Goal: Information Seeking & Learning: Learn about a topic

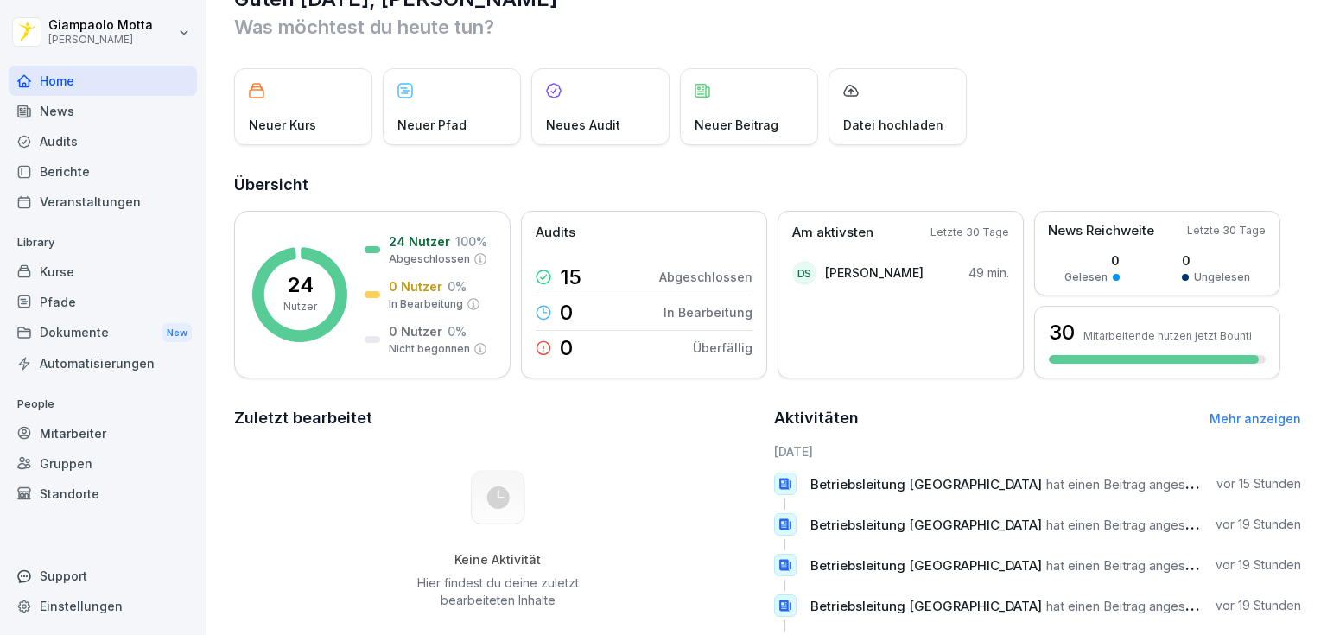
scroll to position [21, 0]
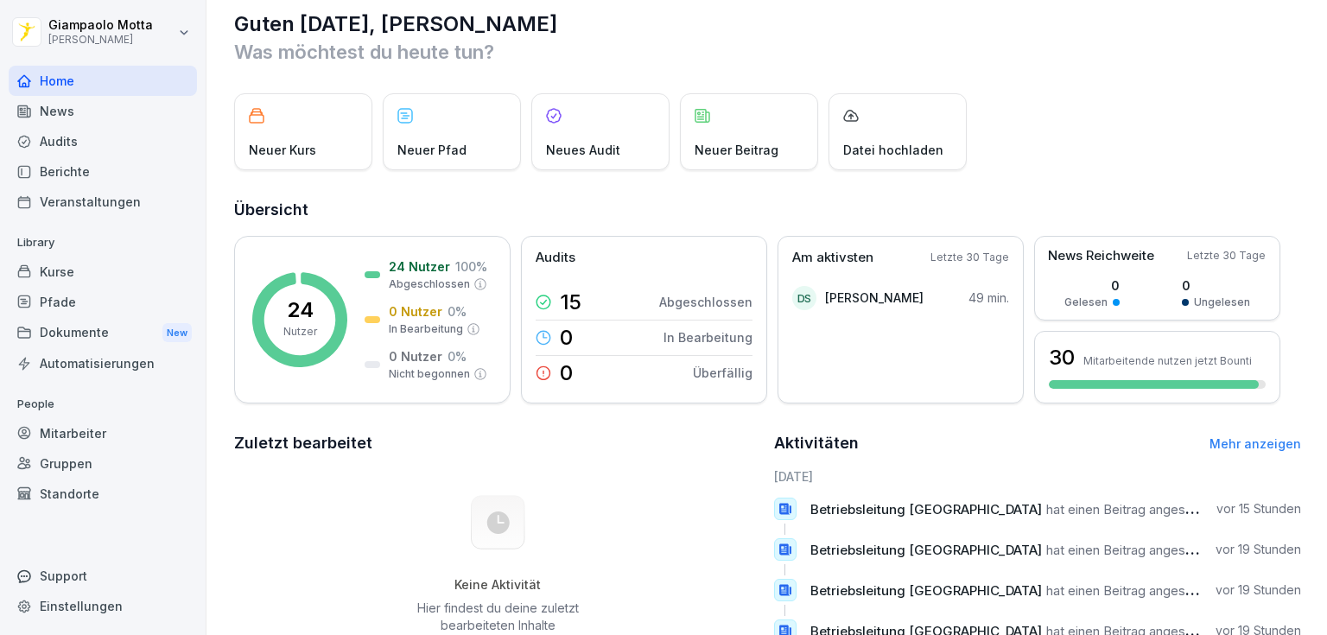
click at [83, 333] on div "Dokumente New" at bounding box center [103, 333] width 188 height 32
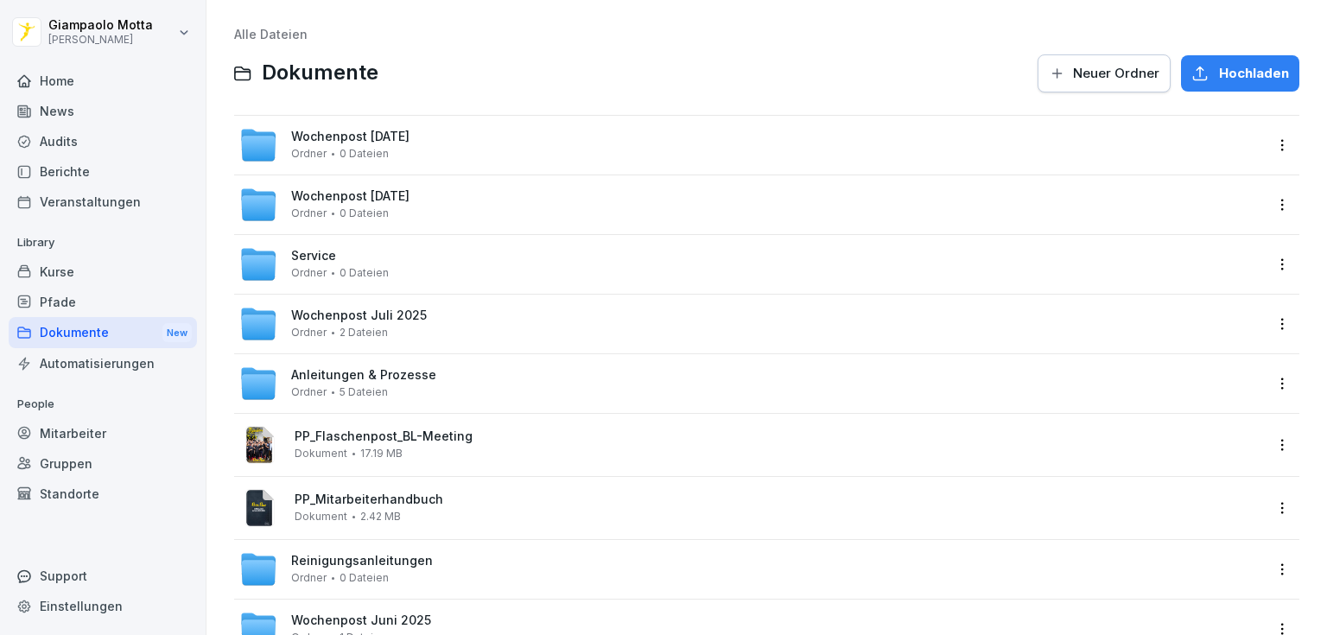
click at [460, 371] on div "Anleitungen & Prozesse Ordner 5 Dateien" at bounding box center [751, 384] width 1024 height 38
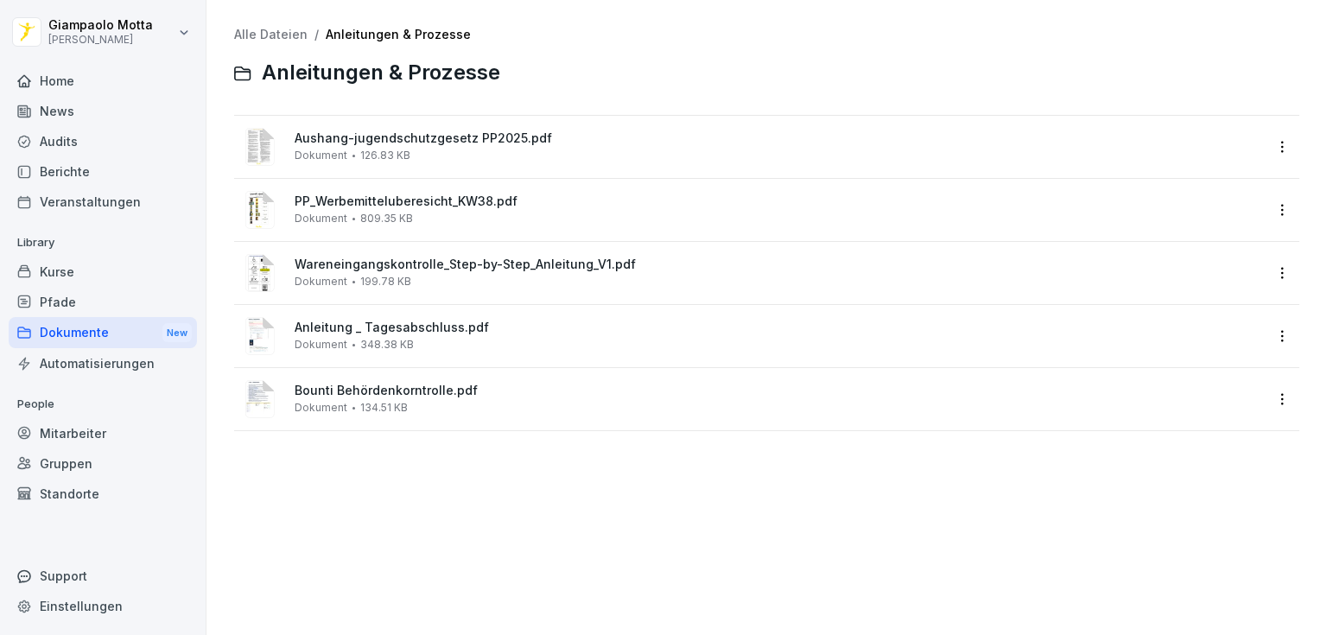
click at [111, 342] on div "Dokumente New" at bounding box center [103, 333] width 188 height 32
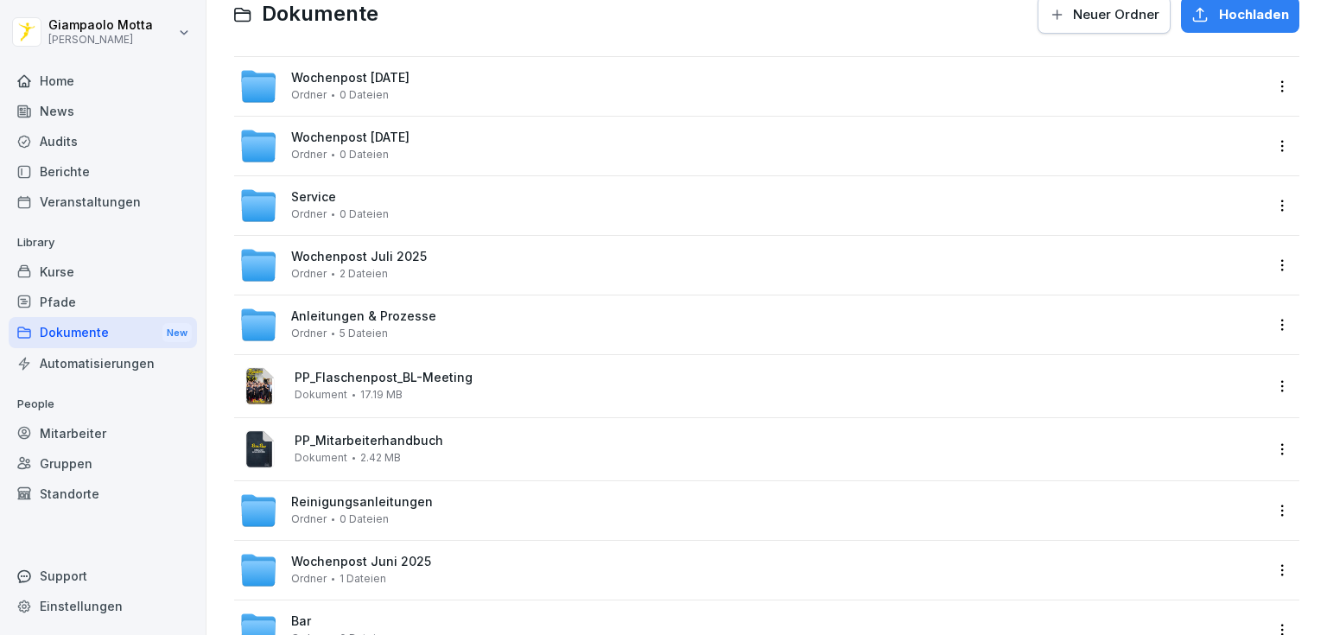
scroll to position [207, 0]
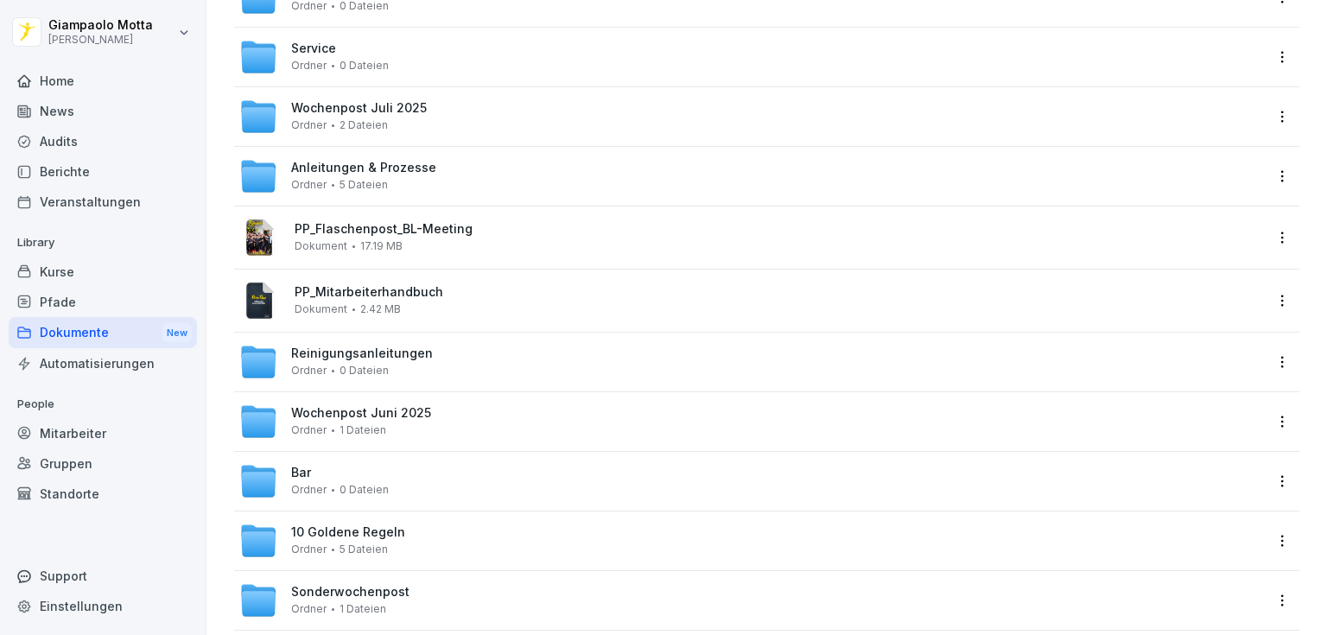
click at [422, 491] on div "Bar Ordner 0 Dateien" at bounding box center [751, 481] width 1024 height 38
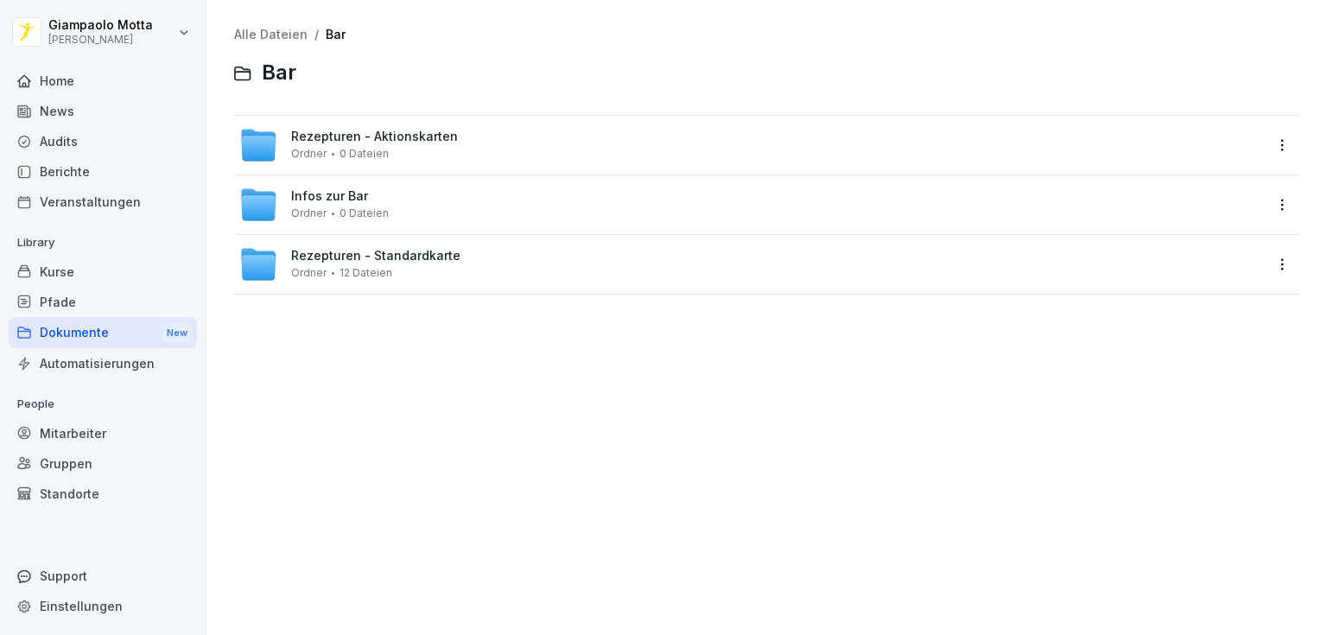
click at [418, 271] on div "Rezepturen - Standardkarte Ordner 12 Dateien" at bounding box center [375, 264] width 169 height 30
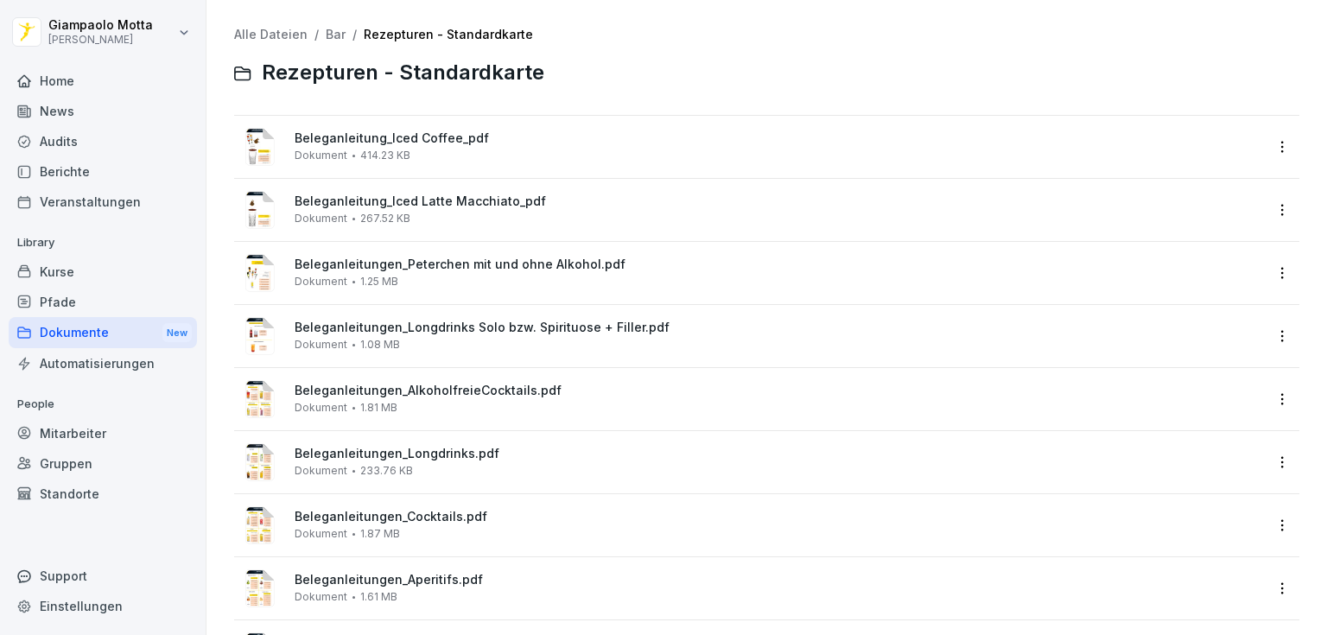
click at [138, 319] on div "Dokumente New" at bounding box center [103, 333] width 188 height 32
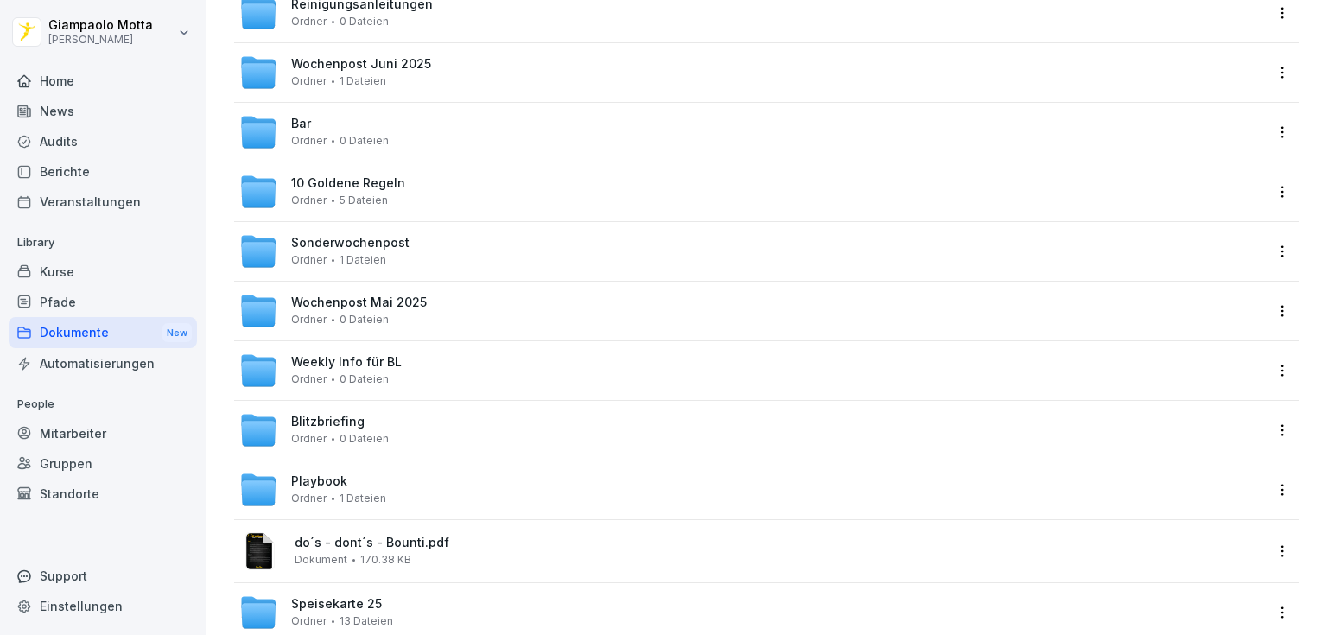
scroll to position [532, 0]
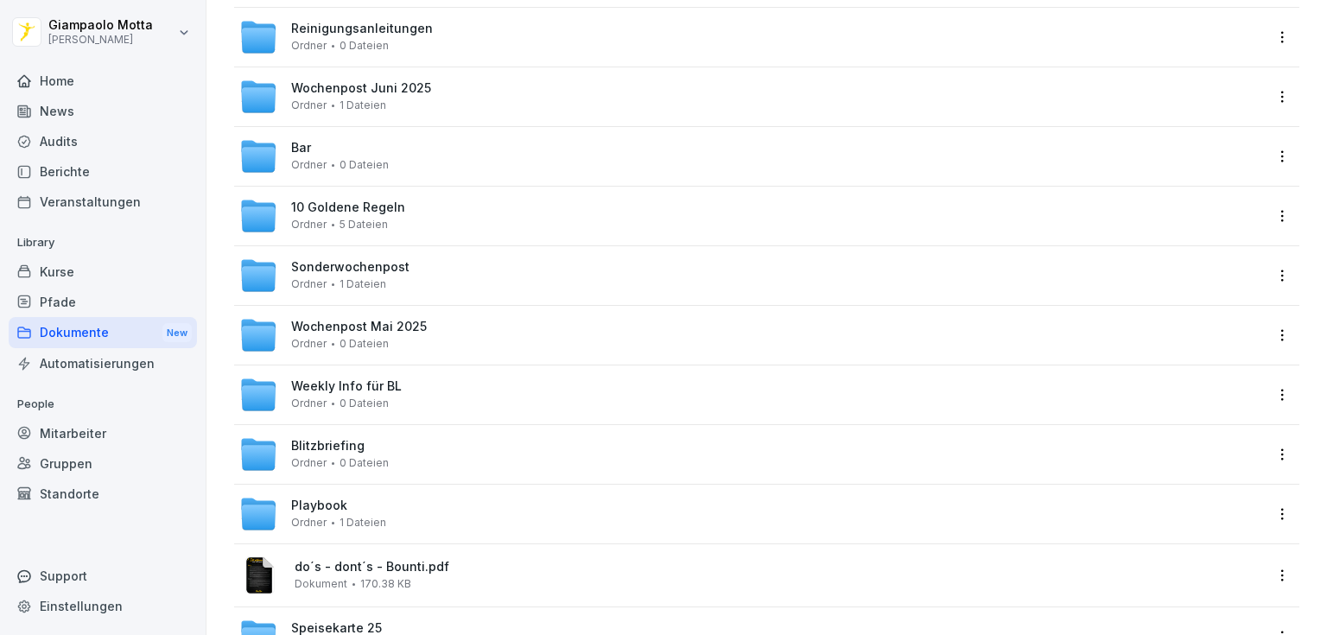
click at [415, 171] on div "Bar Ordner 0 Dateien" at bounding box center [751, 156] width 1024 height 38
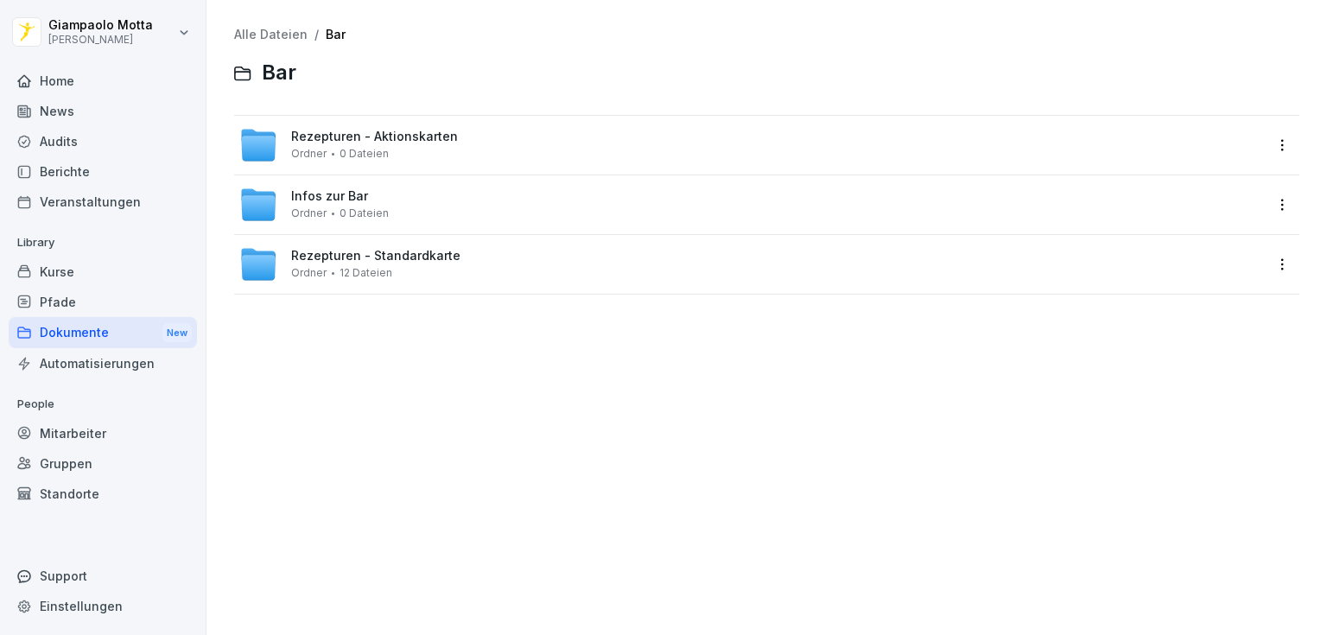
click at [403, 221] on div "Infos zur Bar Ordner 0 Dateien" at bounding box center [751, 205] width 1024 height 38
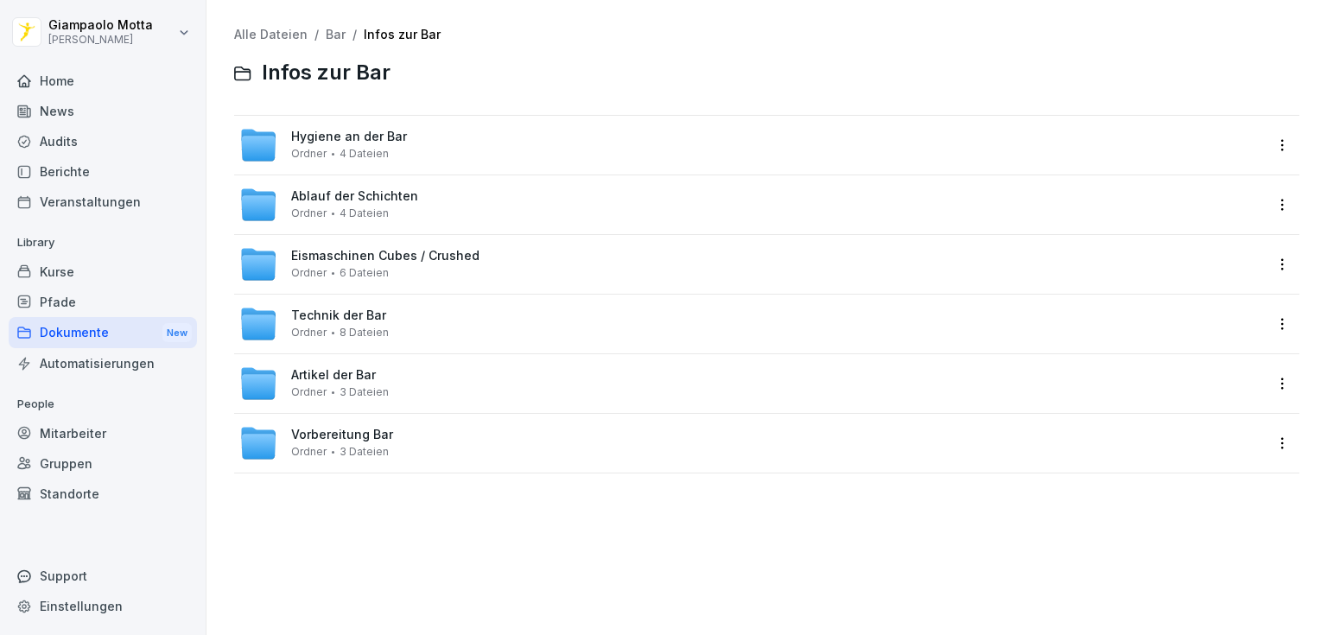
click at [419, 270] on div "Eismaschinen Cubes / Crushed Ordner 6 Dateien" at bounding box center [385, 264] width 188 height 30
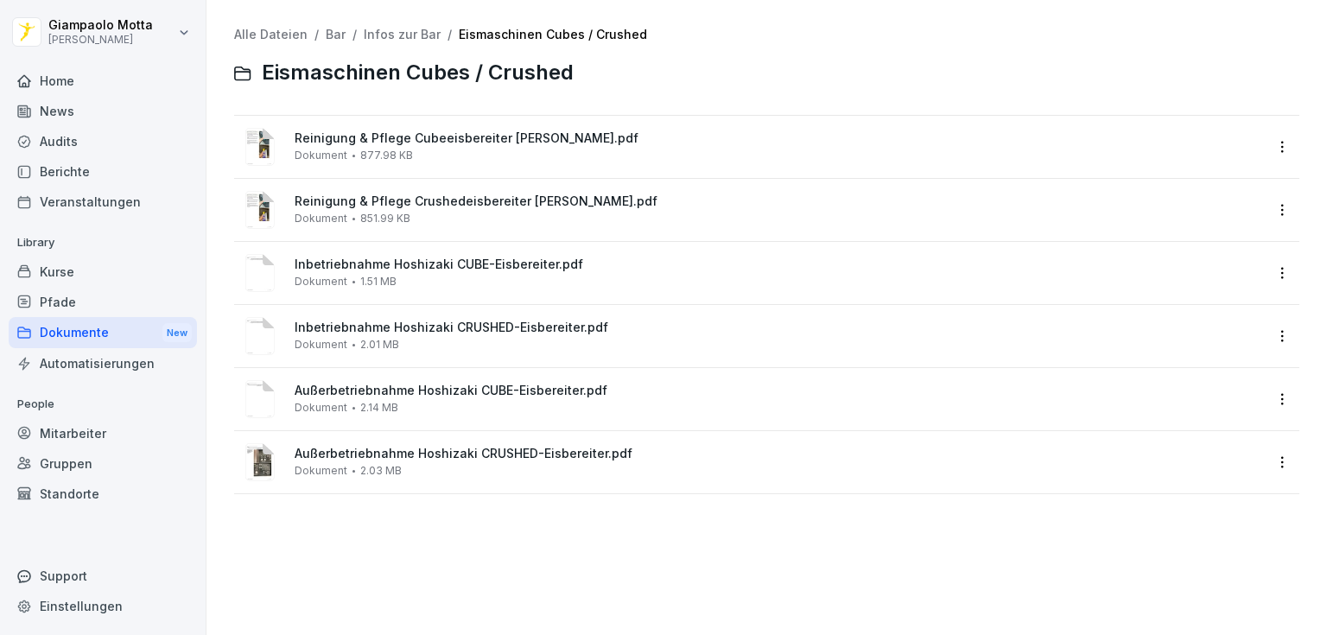
click at [450, 165] on div "Reinigung & Pflege Cubeeisbereiter [PERSON_NAME].pdf Dokument 877.98 KB" at bounding box center [751, 146] width 1024 height 41
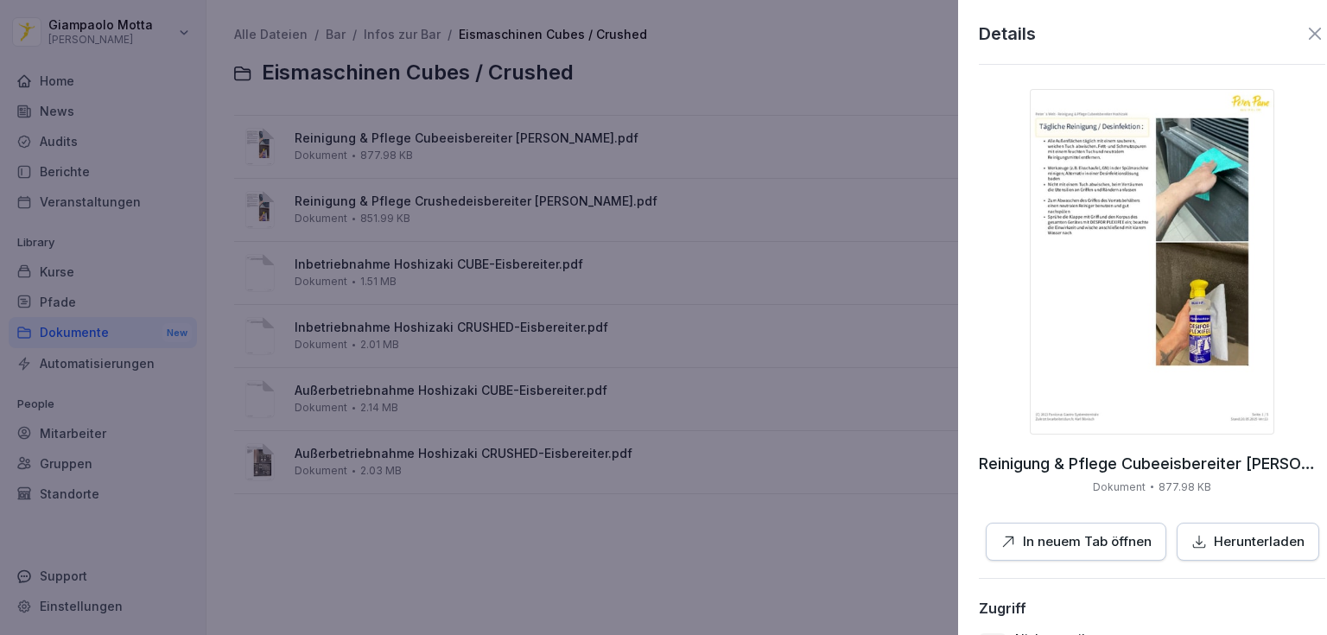
click at [787, 389] on div at bounding box center [663, 317] width 1327 height 635
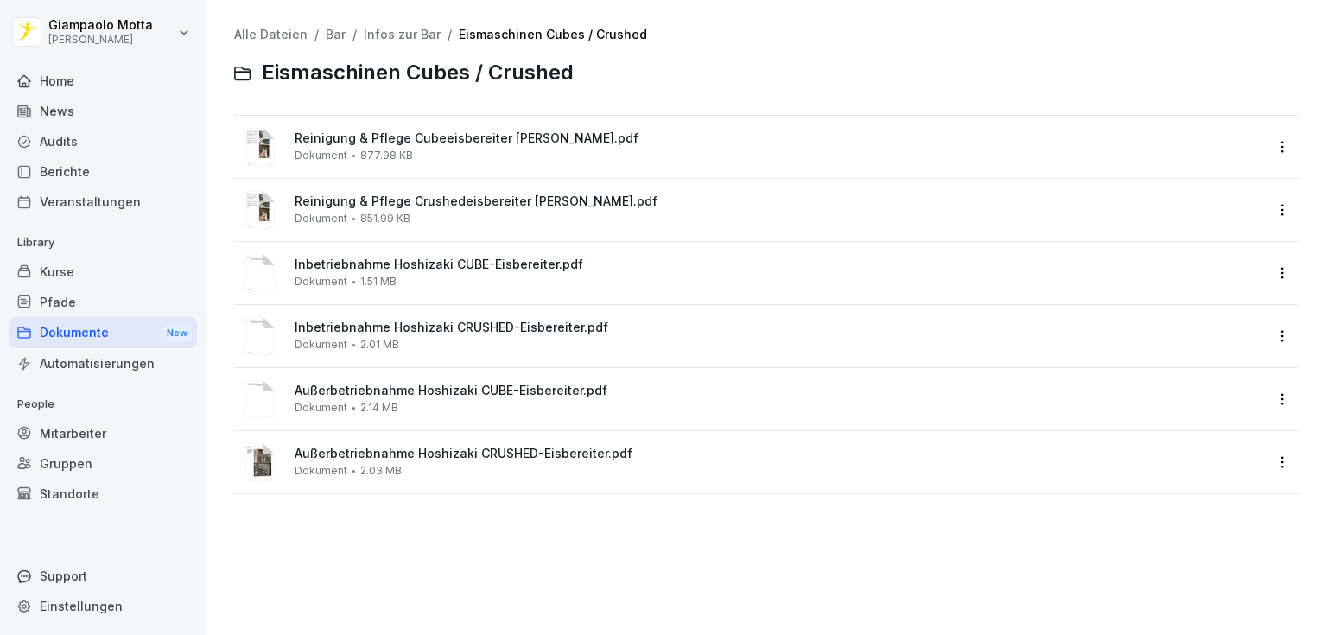
click at [338, 203] on span "Reinigung & Pflege Crushedeisbereiter [PERSON_NAME].pdf" at bounding box center [779, 201] width 968 height 15
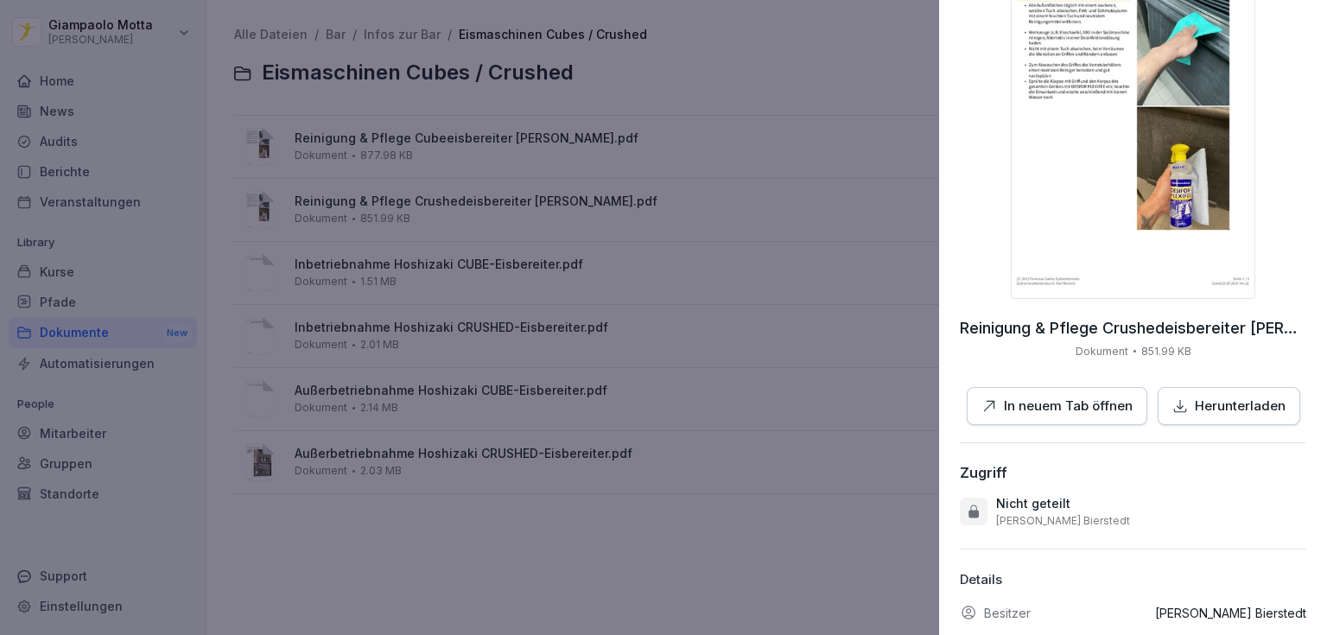
scroll to position [237, 0]
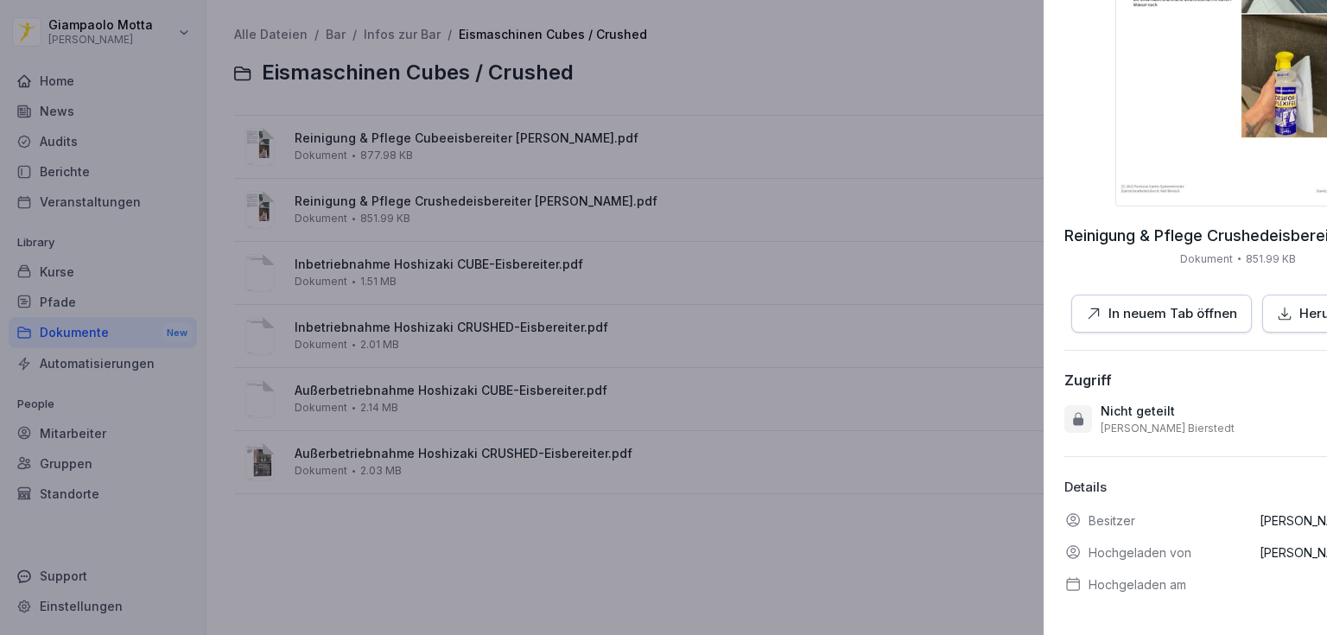
click at [810, 384] on div at bounding box center [663, 317] width 1327 height 635
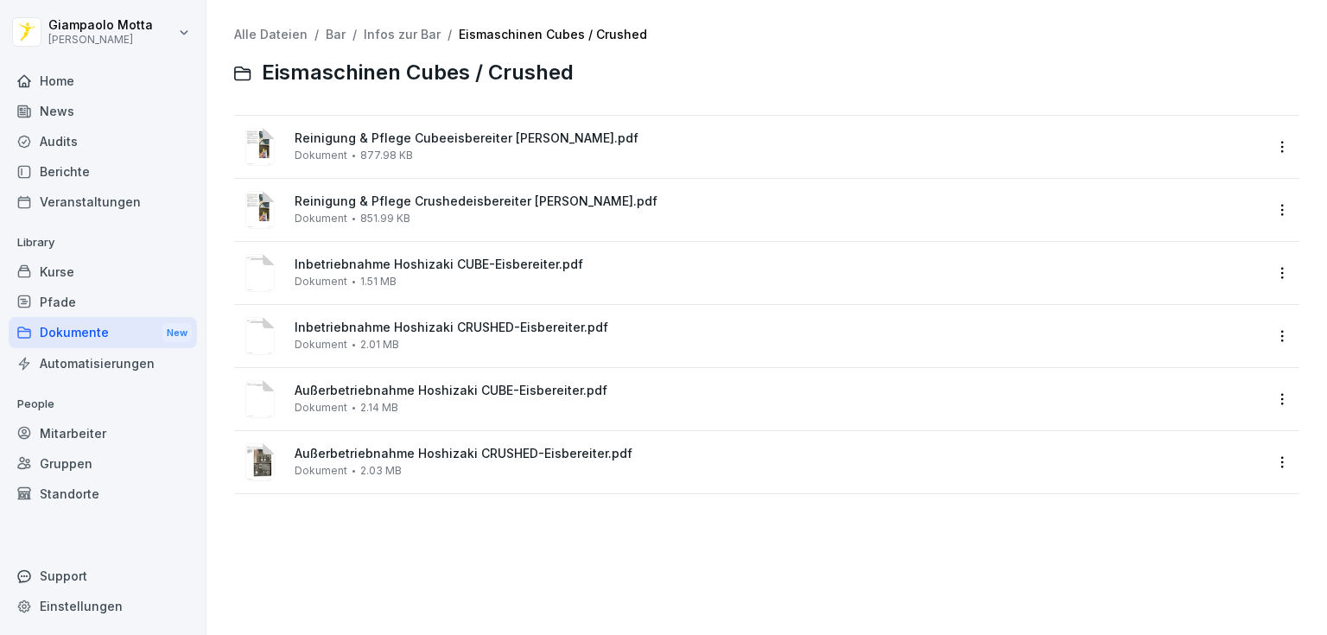
click at [484, 270] on span "Inbetriebnahme Hoshizaki CUBE-Eisbereiter.pdf" at bounding box center [779, 264] width 968 height 15
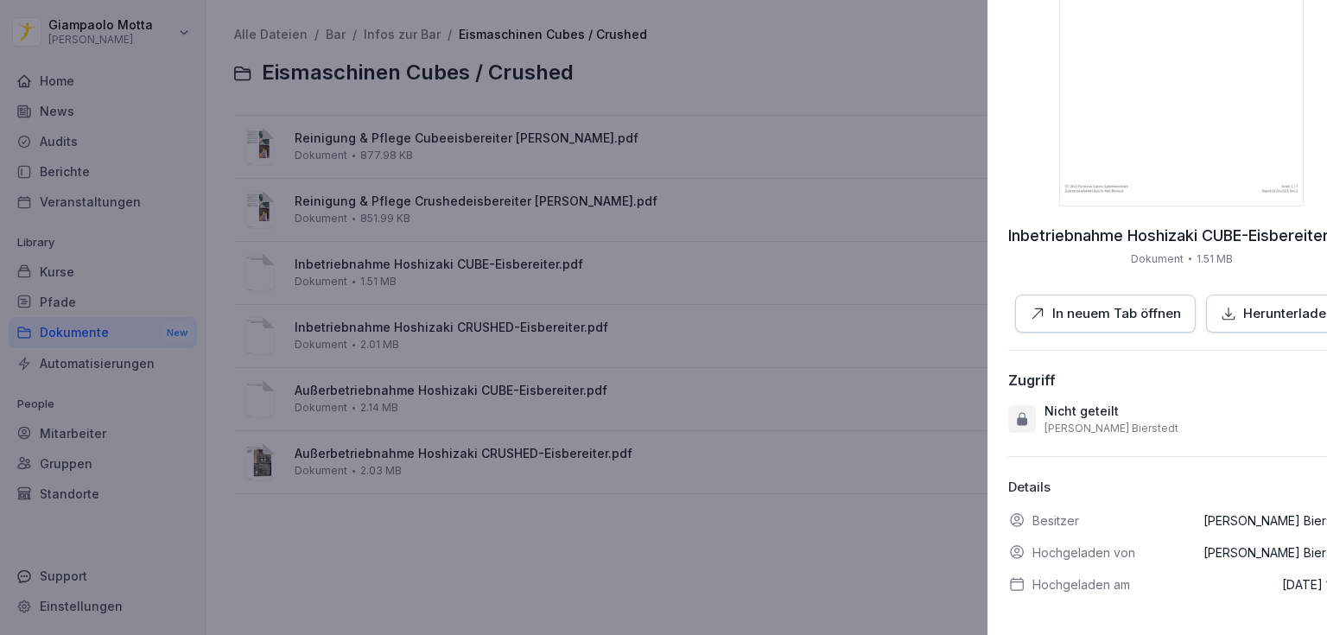
click at [615, 422] on div at bounding box center [663, 317] width 1327 height 635
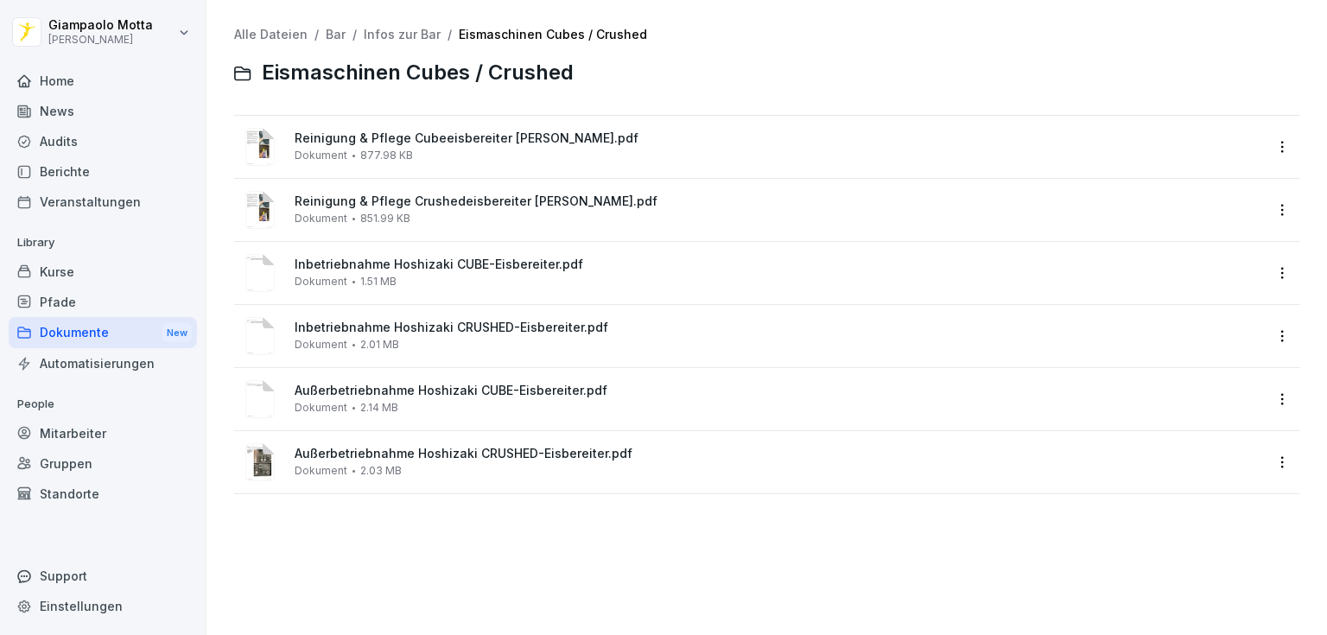
click at [539, 469] on div "Außerbetriebnahme Hoshizaki CRUSHED-Eisbereiter.pdf Dokument 2.03 MB" at bounding box center [779, 462] width 968 height 30
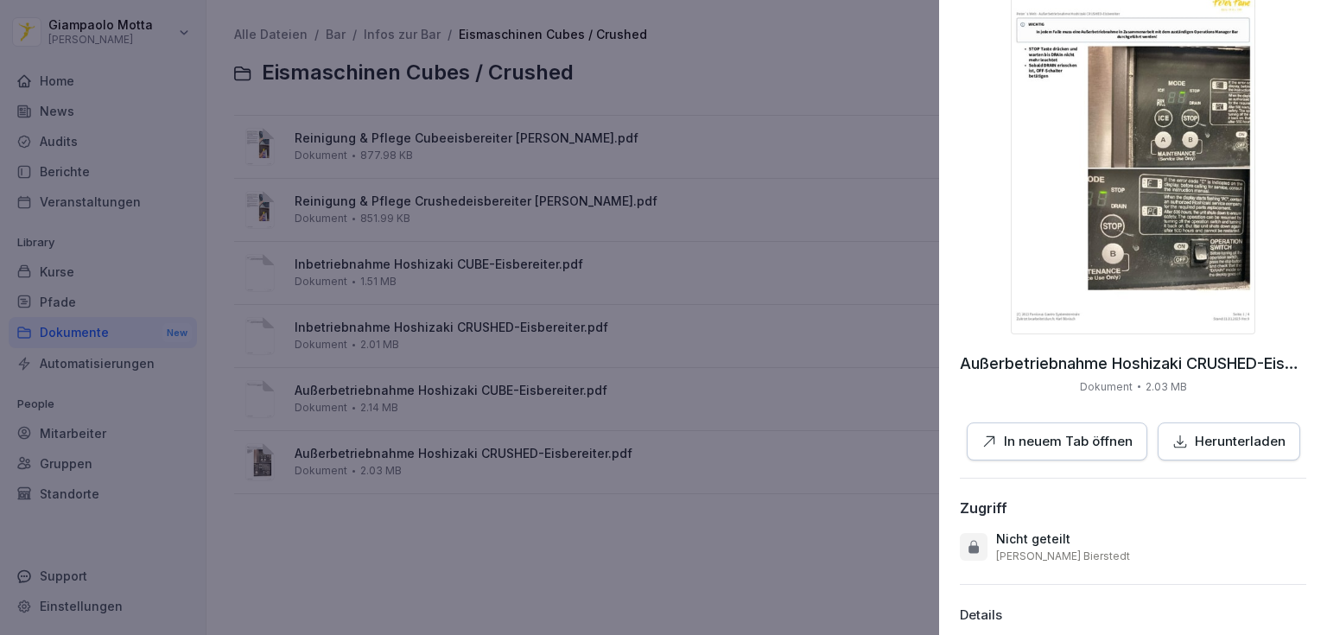
scroll to position [0, 0]
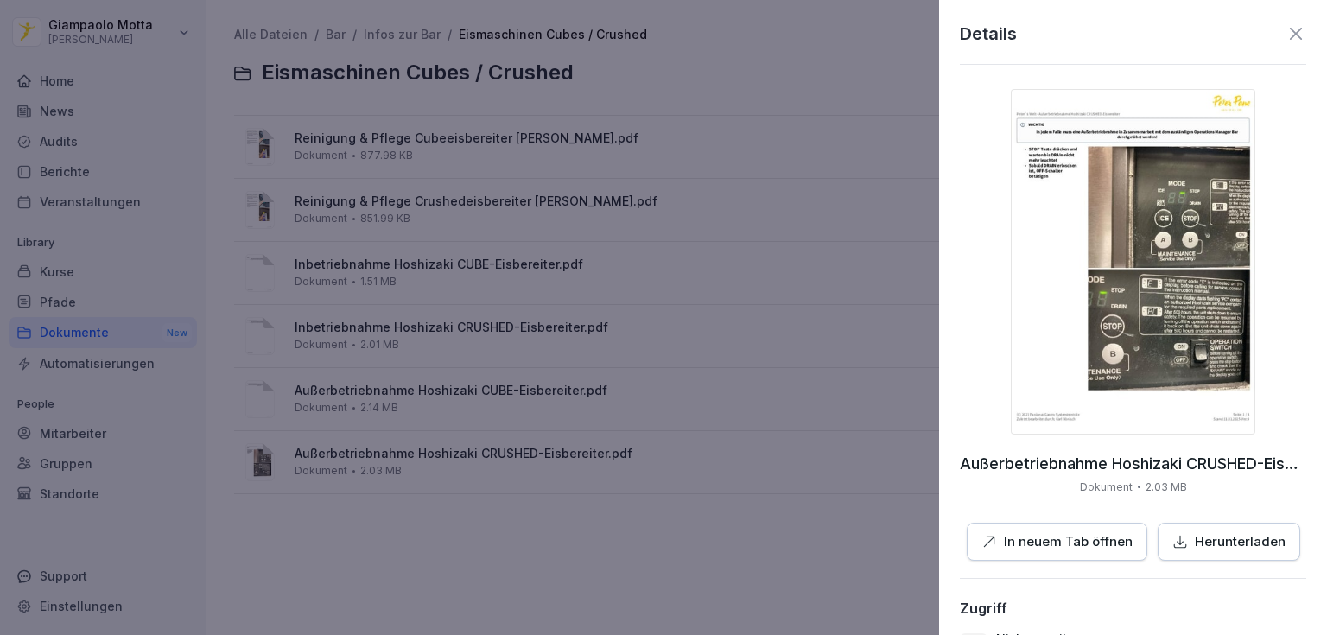
click at [491, 419] on div at bounding box center [663, 317] width 1327 height 635
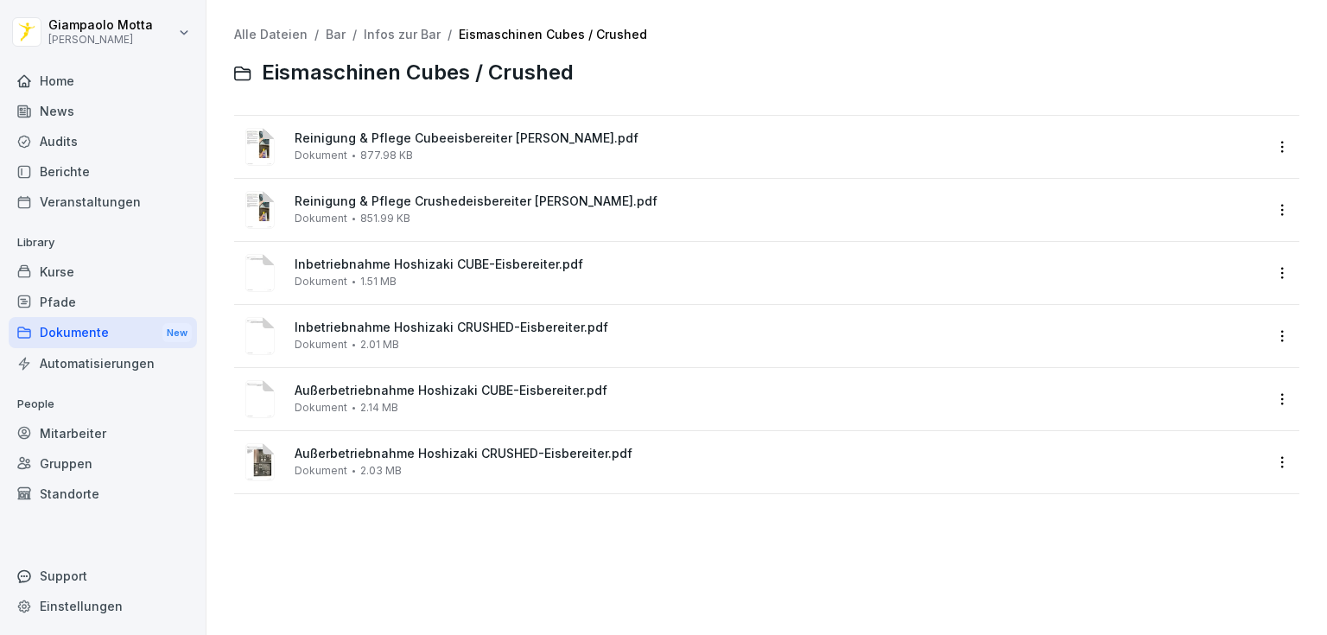
click at [492, 391] on span "Außerbetriebnahme Hoshizaki CUBE-Eisbereiter.pdf" at bounding box center [779, 391] width 968 height 15
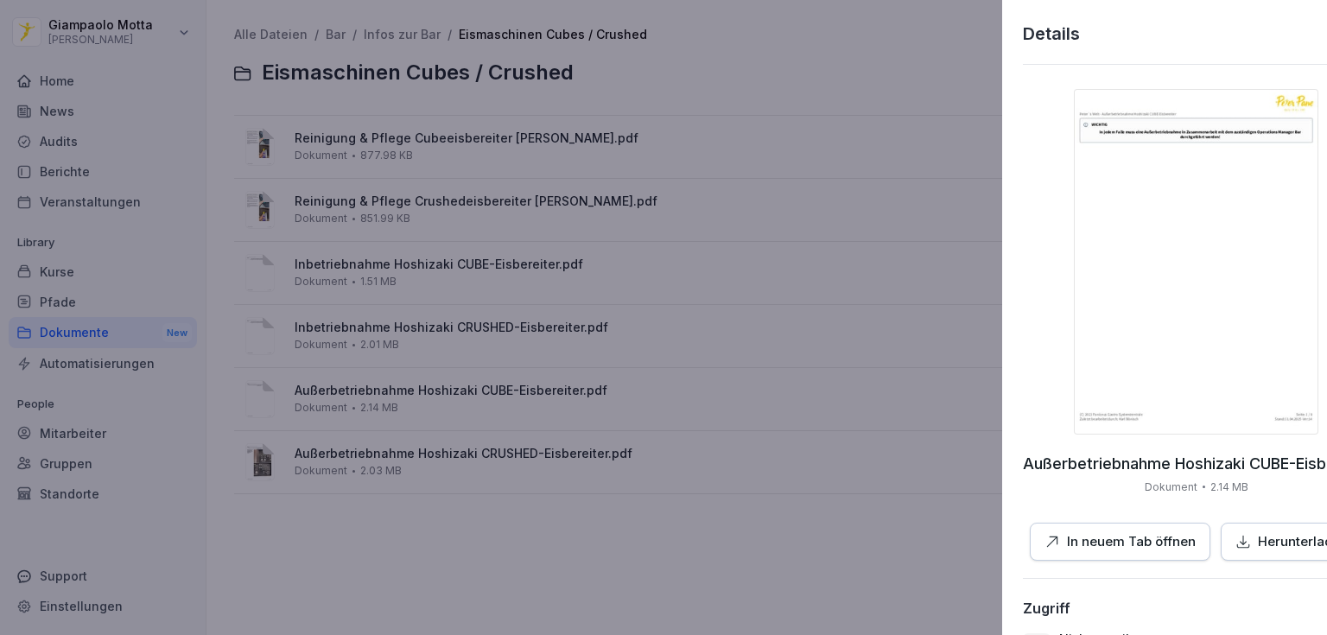
click at [778, 401] on div at bounding box center [663, 317] width 1327 height 635
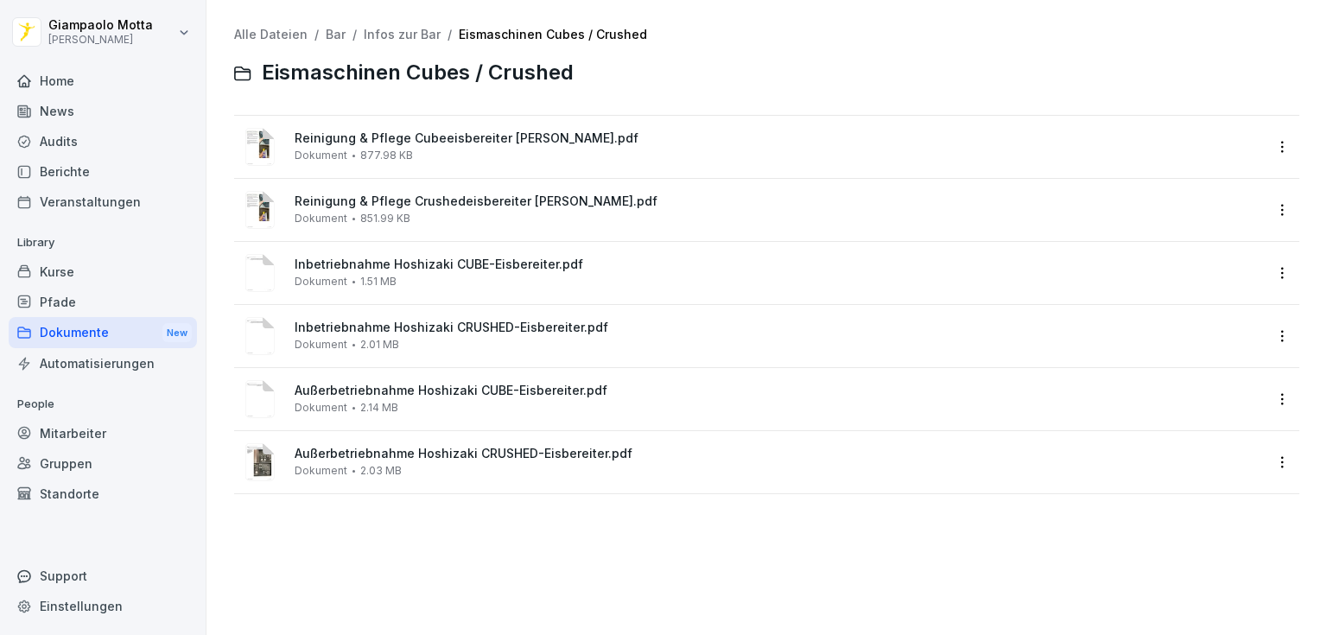
click at [428, 37] on link "Infos zur Bar" at bounding box center [402, 34] width 77 height 15
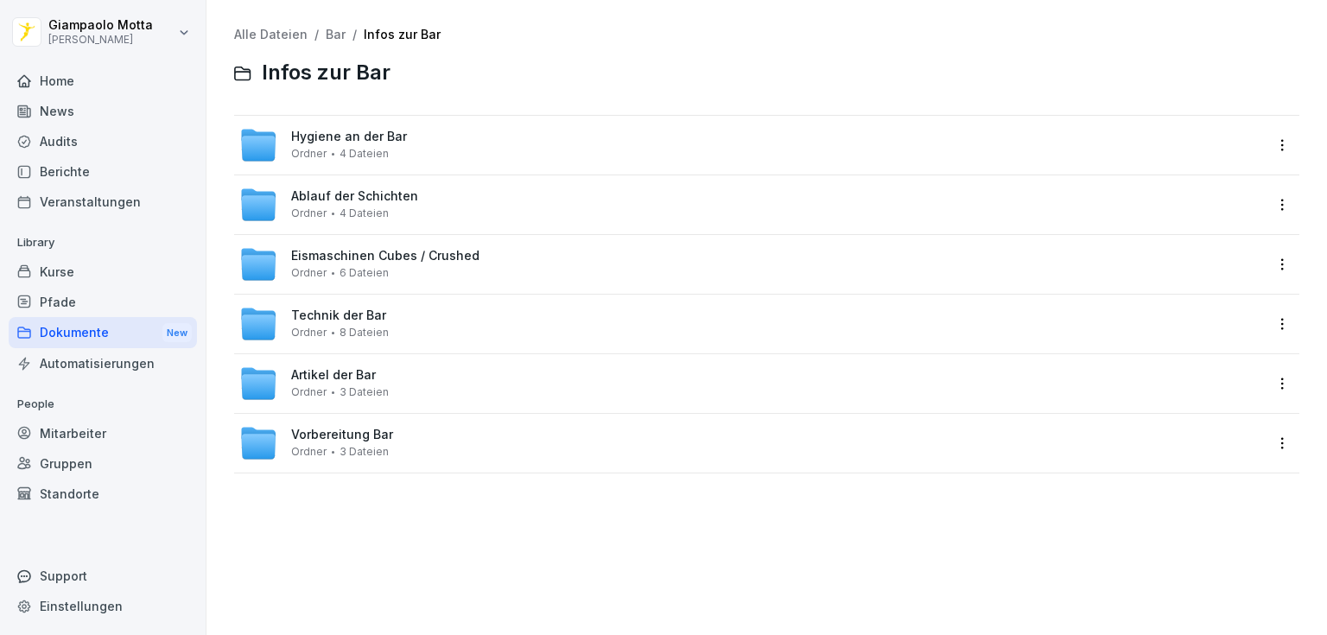
click at [409, 314] on div "Technik der Bar Ordner 8 Dateien" at bounding box center [751, 324] width 1024 height 38
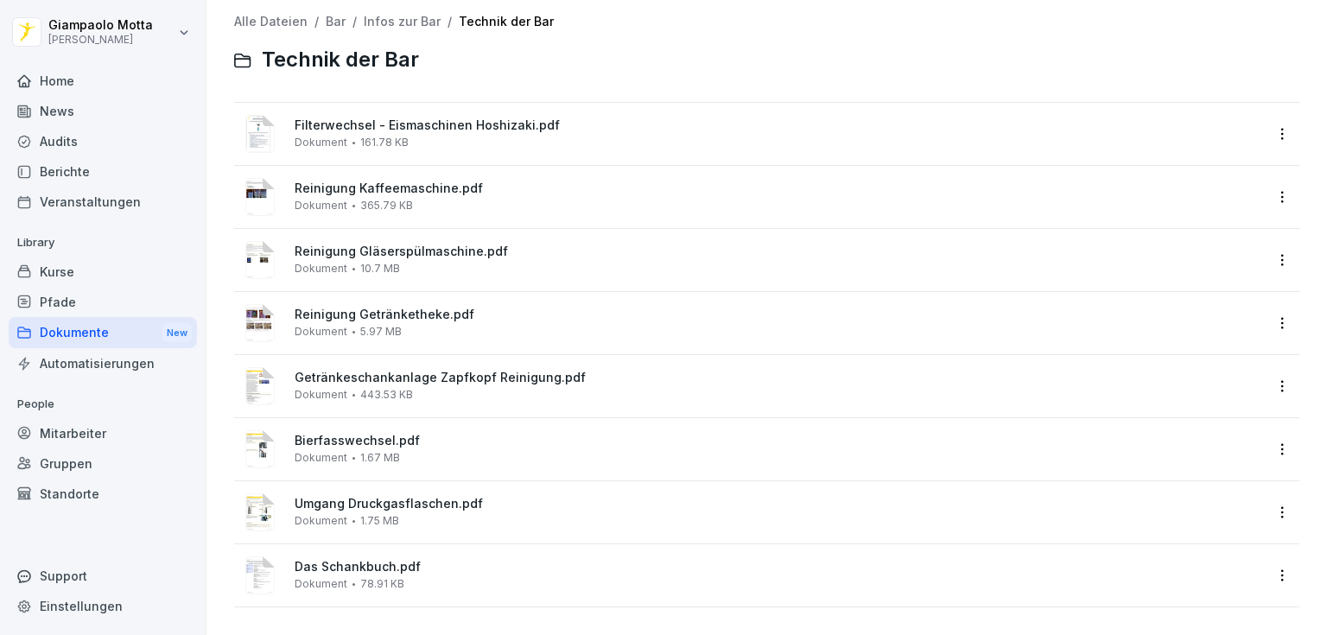
scroll to position [22, 0]
click at [142, 85] on div "Home" at bounding box center [103, 81] width 188 height 30
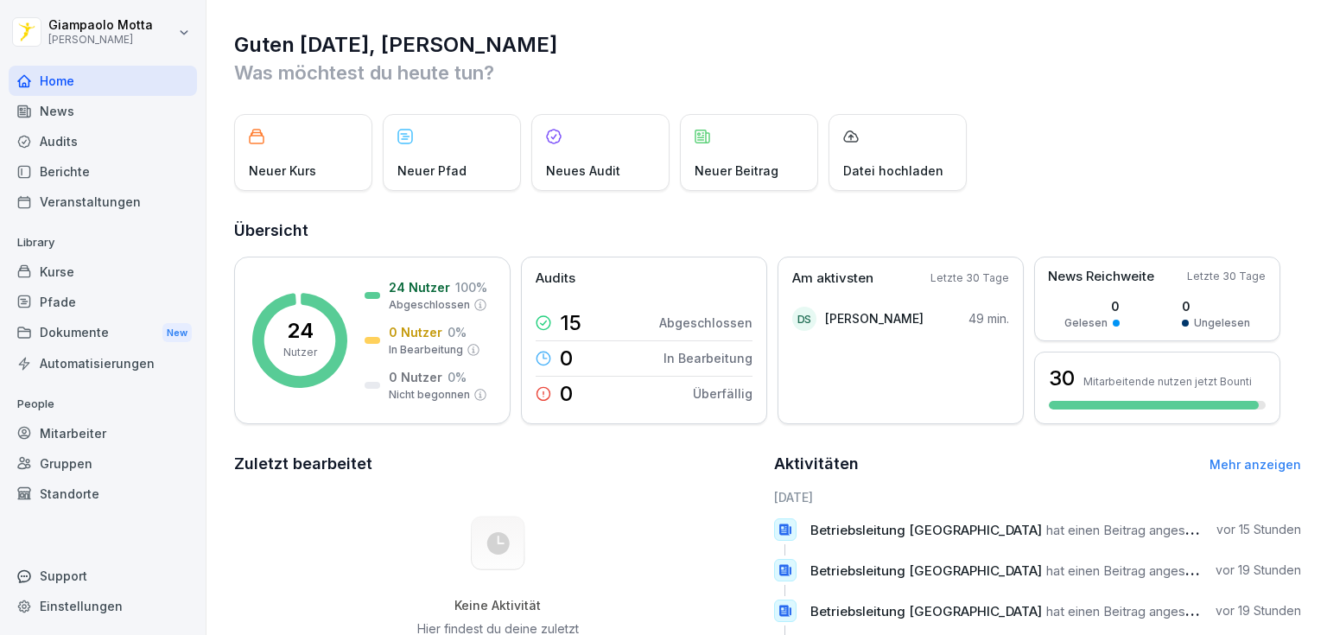
click at [40, 114] on div "News" at bounding box center [103, 111] width 188 height 30
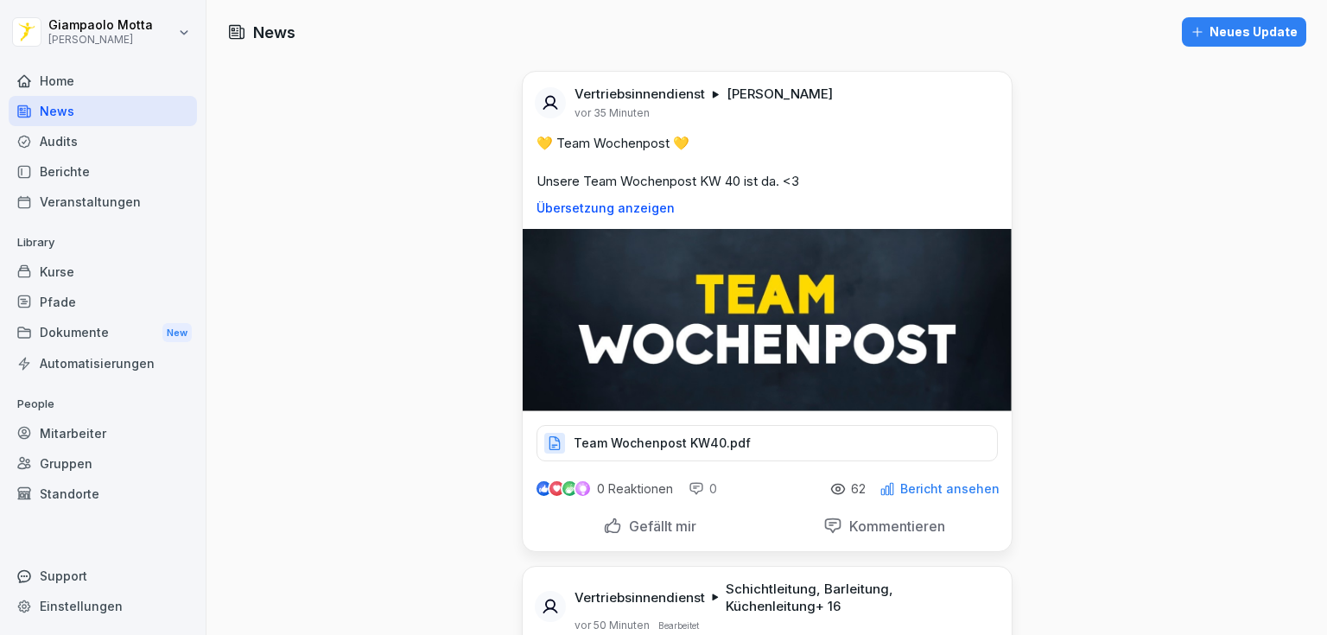
click at [106, 68] on div "Home" at bounding box center [103, 81] width 188 height 30
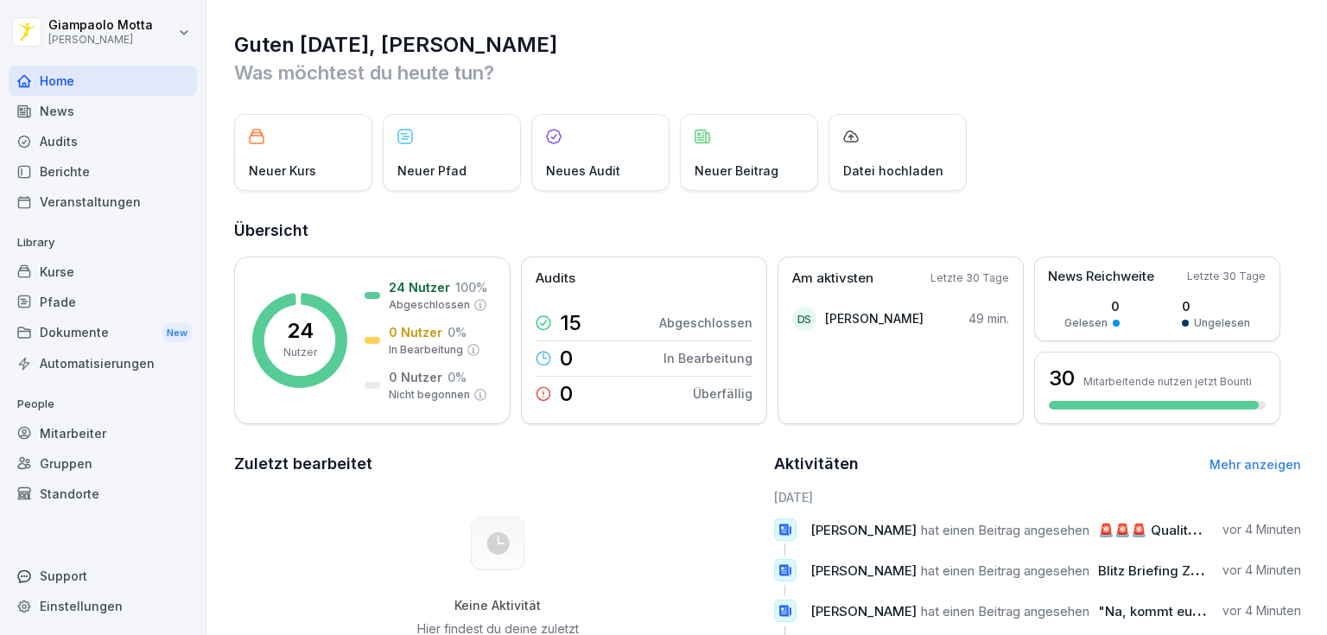
click at [90, 104] on div "News" at bounding box center [103, 111] width 188 height 30
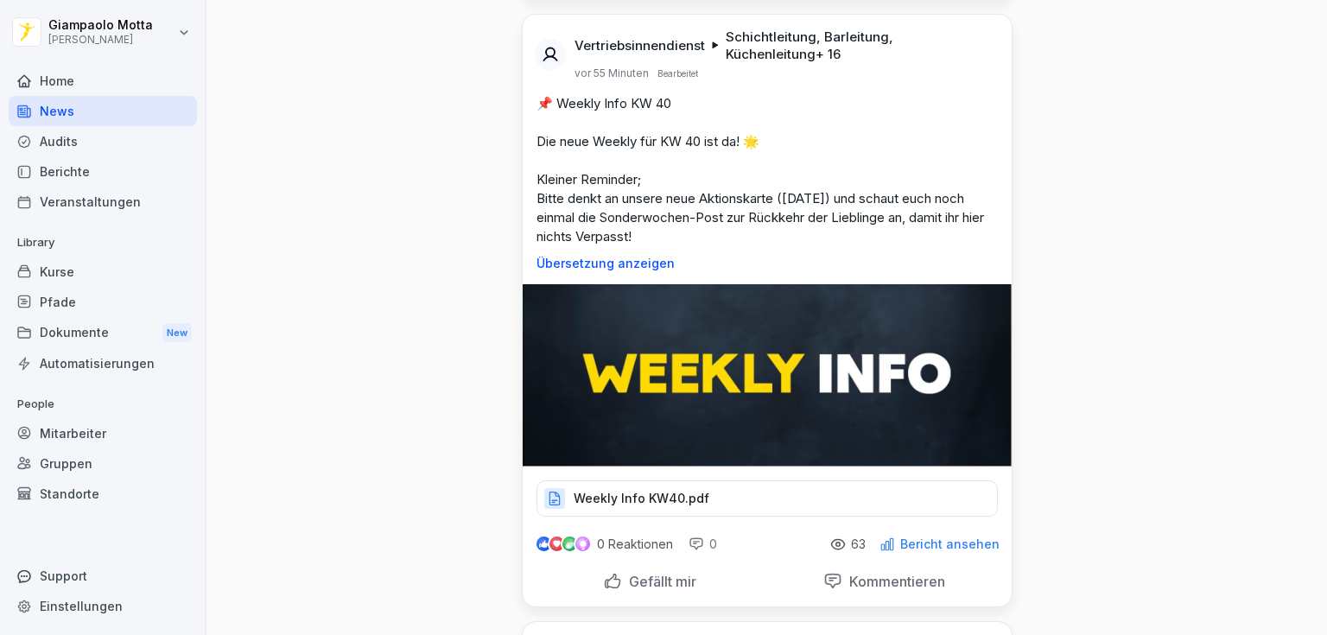
scroll to position [553, 0]
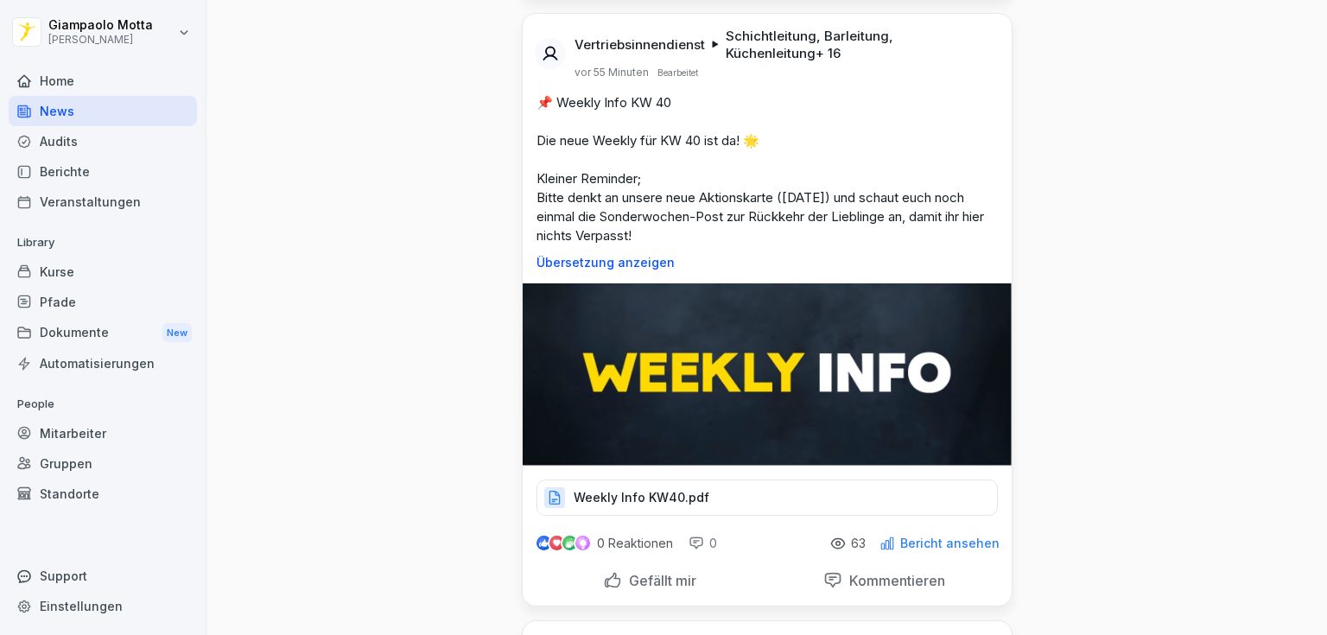
click at [680, 498] on p "Weekly Info KW40.pdf" at bounding box center [642, 497] width 136 height 17
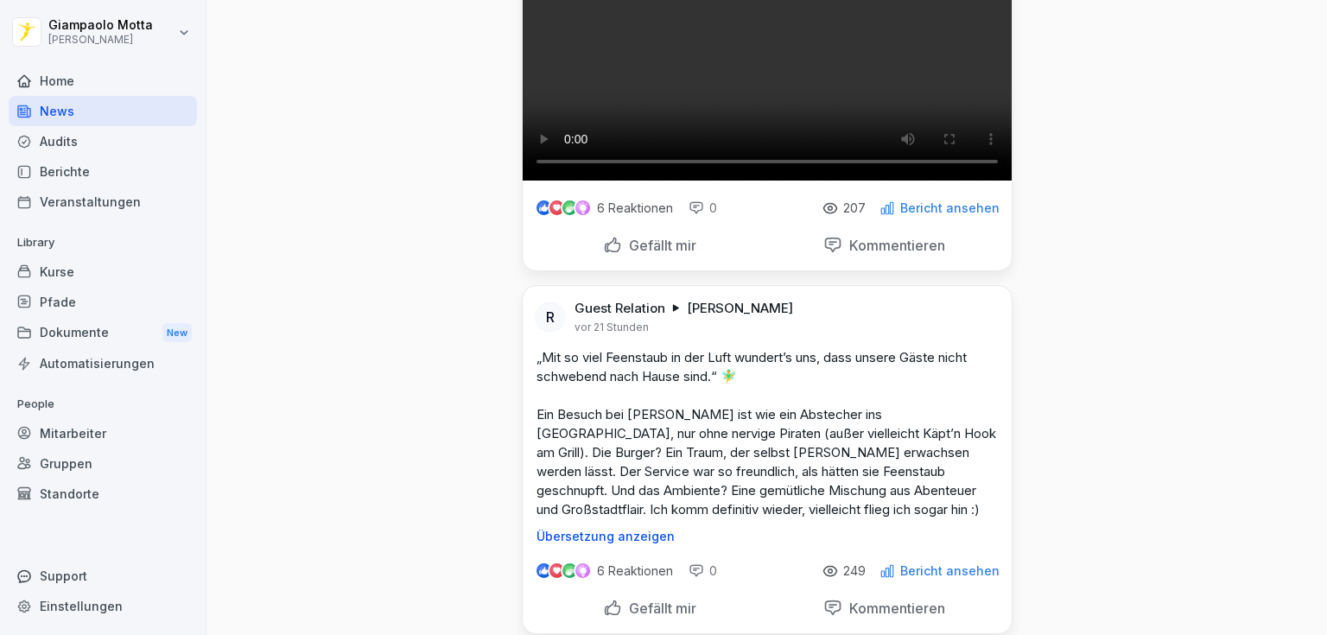
scroll to position [1797, 0]
